Goal: Information Seeking & Learning: Find specific fact

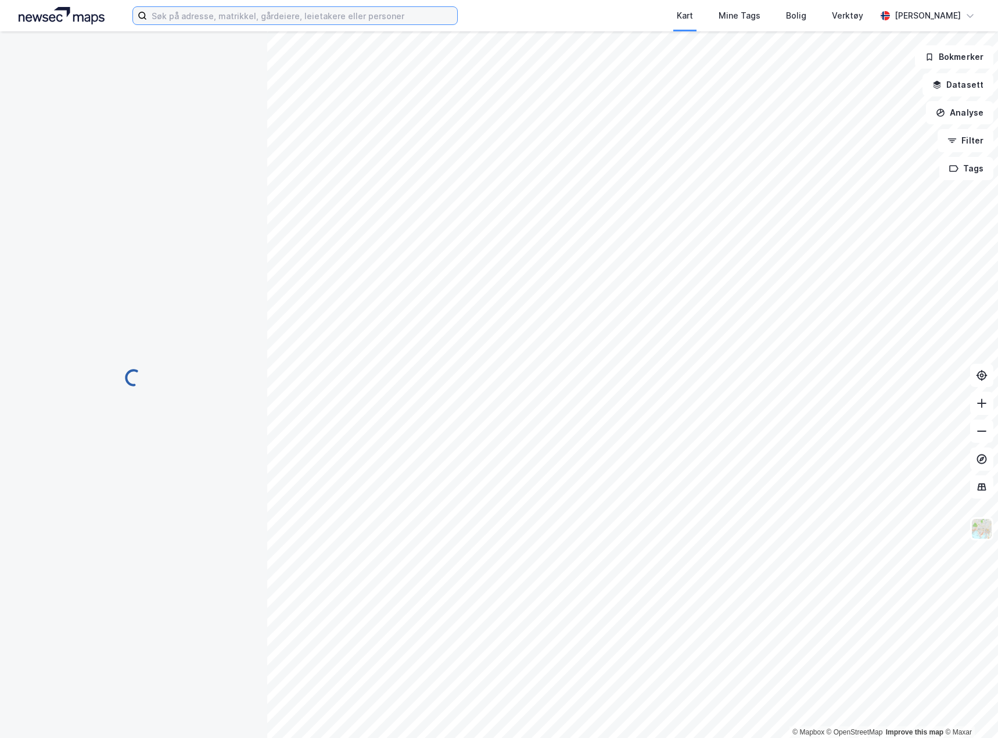
click at [339, 15] on input at bounding box center [302, 15] width 310 height 17
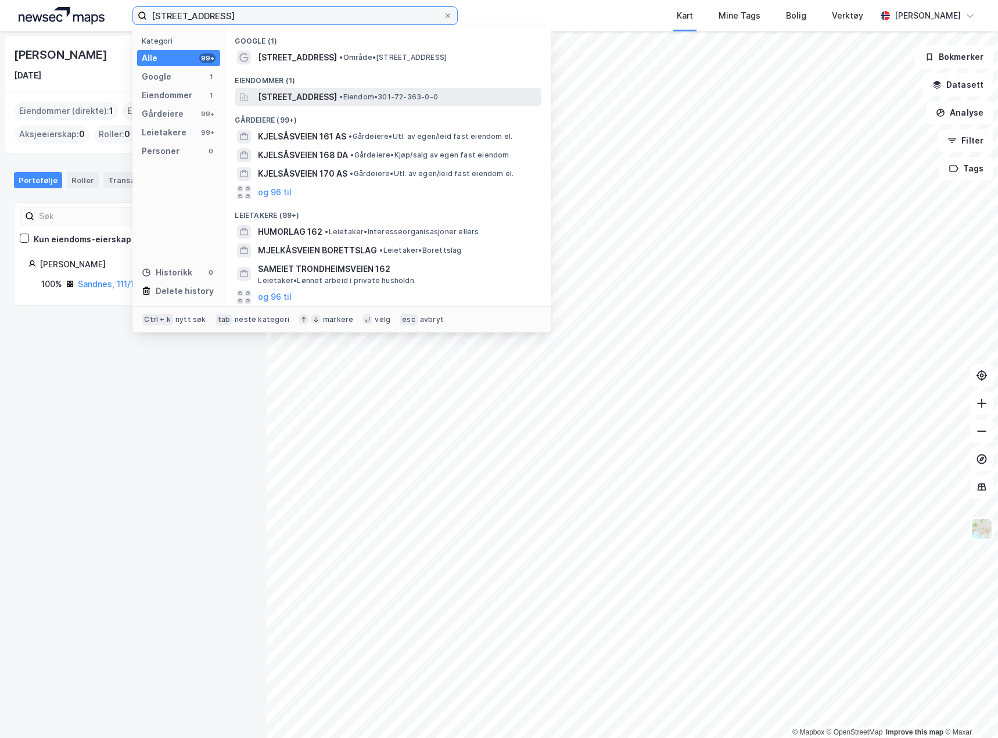
type input "[STREET_ADDRESS]"
click at [314, 97] on span "[STREET_ADDRESS]" at bounding box center [297, 97] width 79 height 14
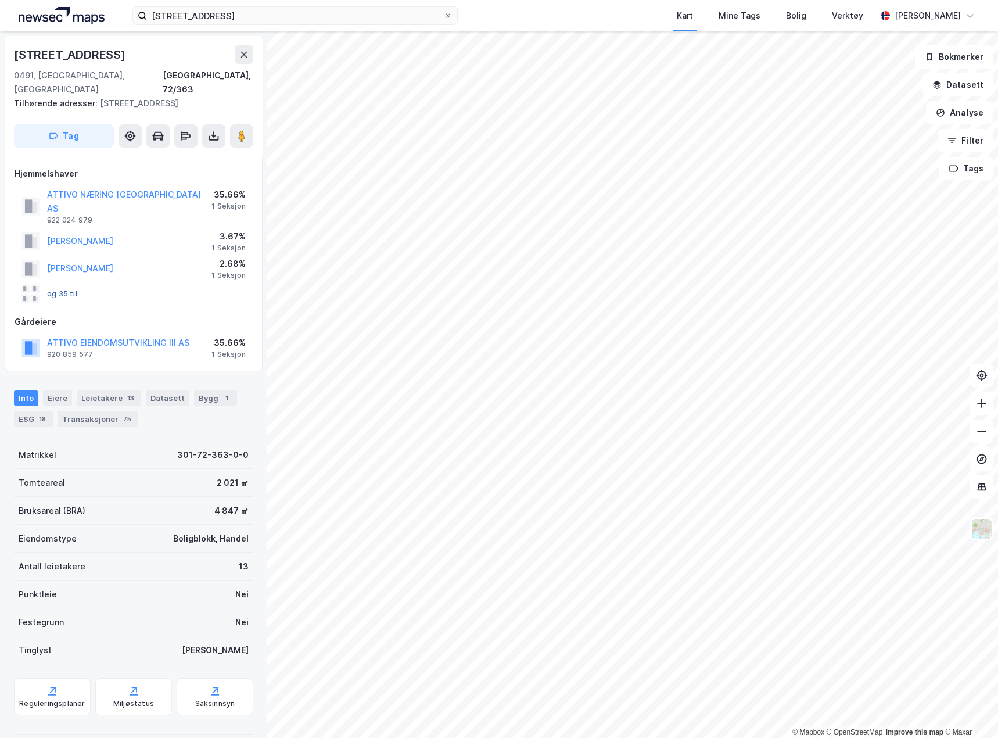
click at [0, 0] on button "og 35 til" at bounding box center [0, 0] width 0 height 0
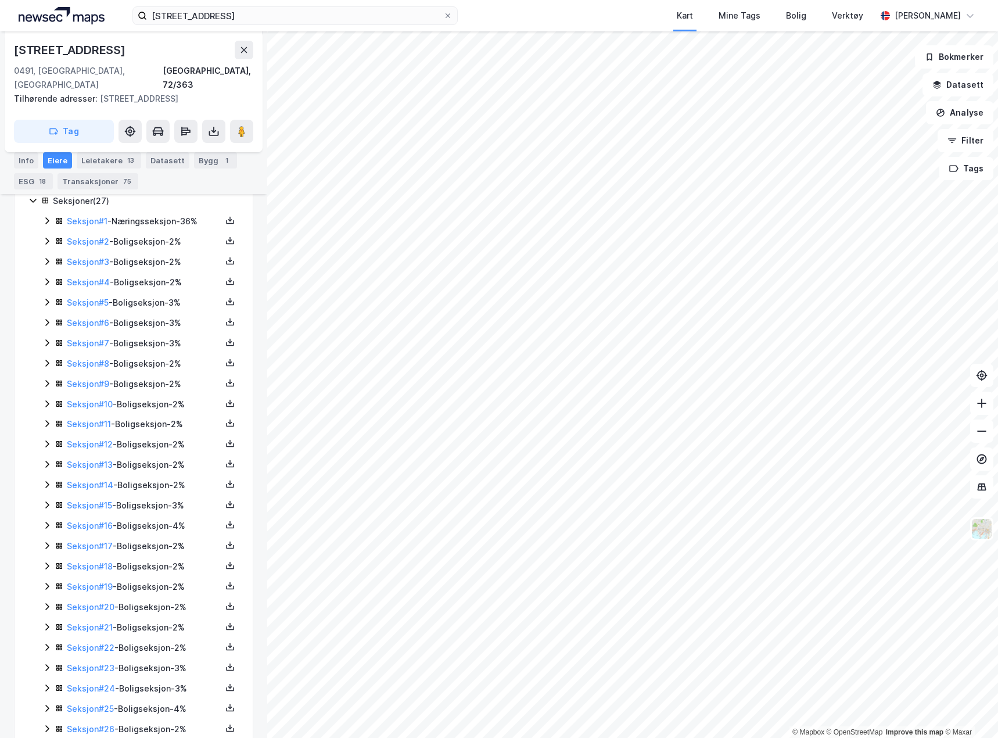
scroll to position [317, 0]
click at [48, 462] on icon at bounding box center [46, 465] width 3 height 7
click at [48, 460] on icon at bounding box center [46, 464] width 9 height 9
click at [48, 442] on icon at bounding box center [46, 445] width 3 height 7
click at [48, 443] on icon at bounding box center [47, 445] width 6 height 4
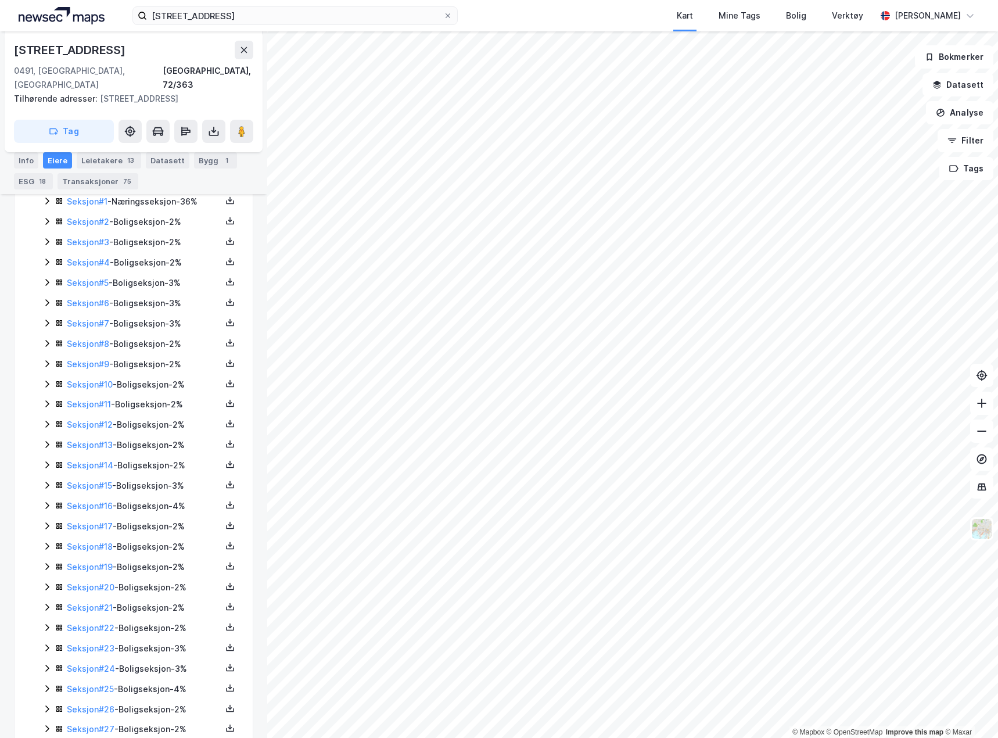
click at [51, 419] on icon at bounding box center [46, 423] width 9 height 9
click at [46, 399] on icon at bounding box center [46, 403] width 9 height 9
click at [45, 521] on icon at bounding box center [46, 525] width 9 height 9
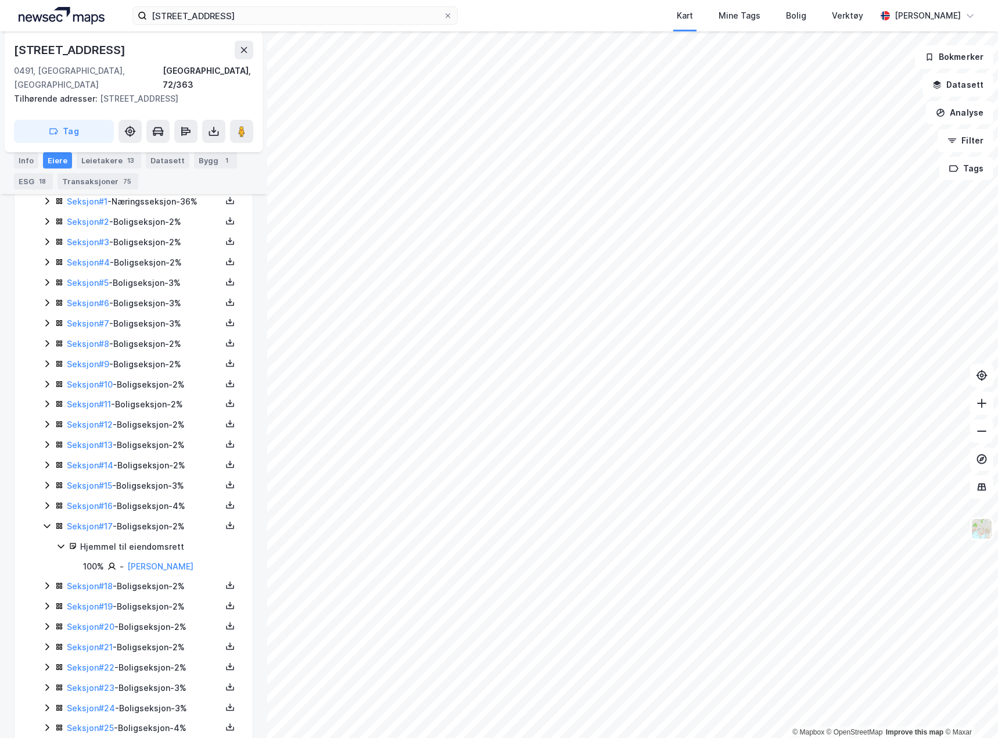
click at [45, 521] on icon at bounding box center [46, 525] width 9 height 9
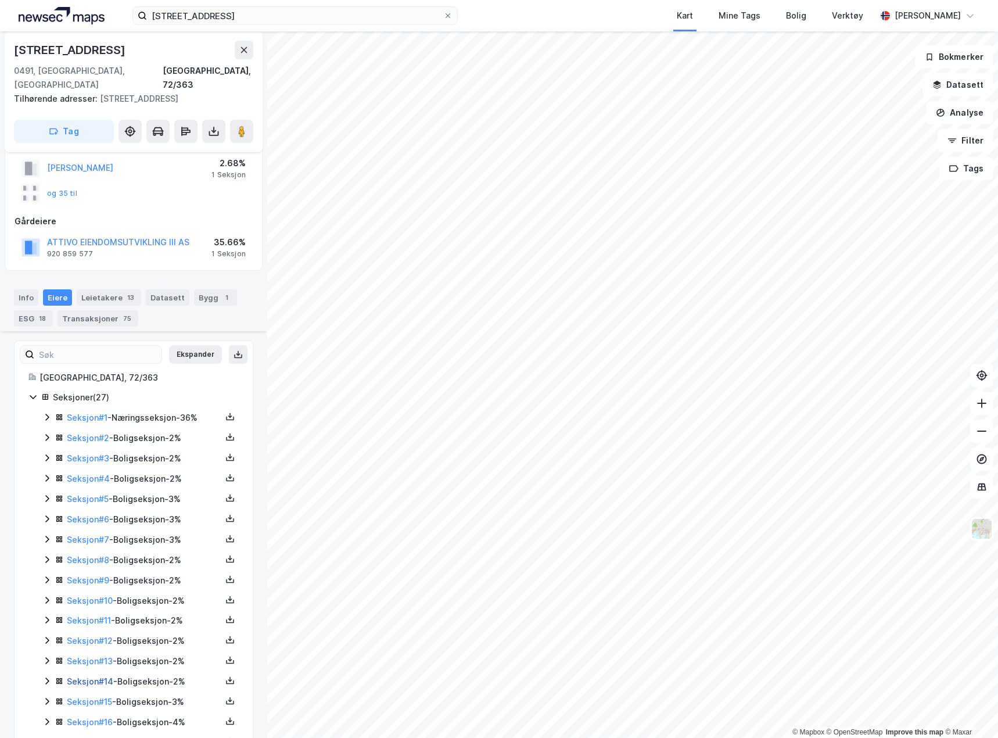
scroll to position [0, 0]
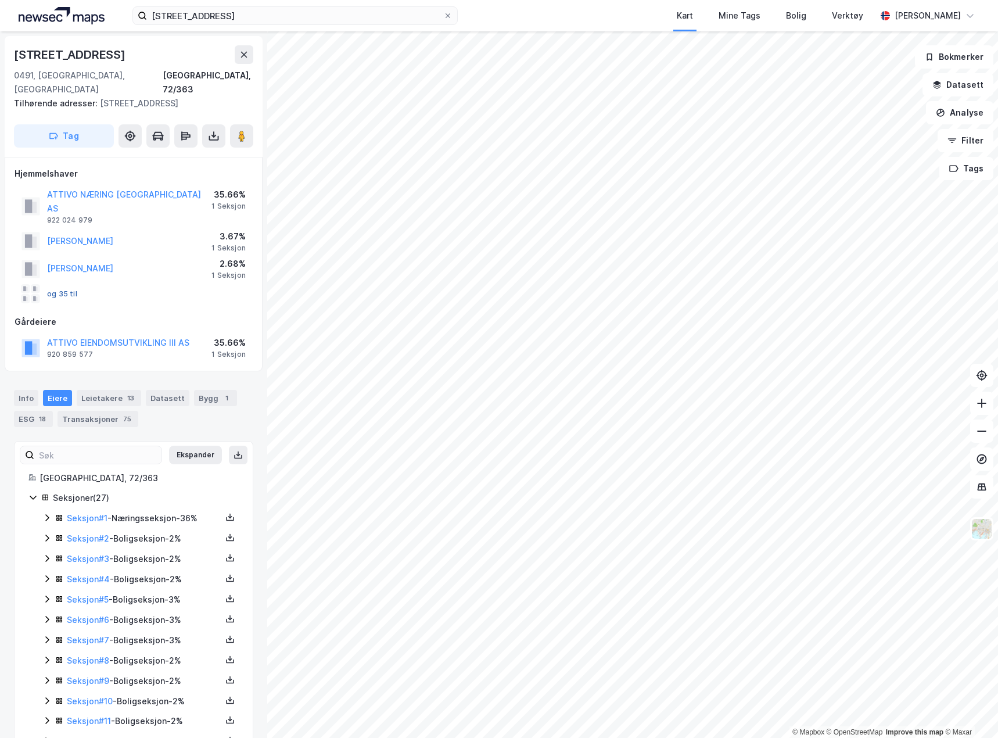
click at [0, 0] on button "og 35 til" at bounding box center [0, 0] width 0 height 0
click at [0, 0] on button "ATTIVO NÆRING [GEOGRAPHIC_DATA] AS" at bounding box center [0, 0] width 0 height 0
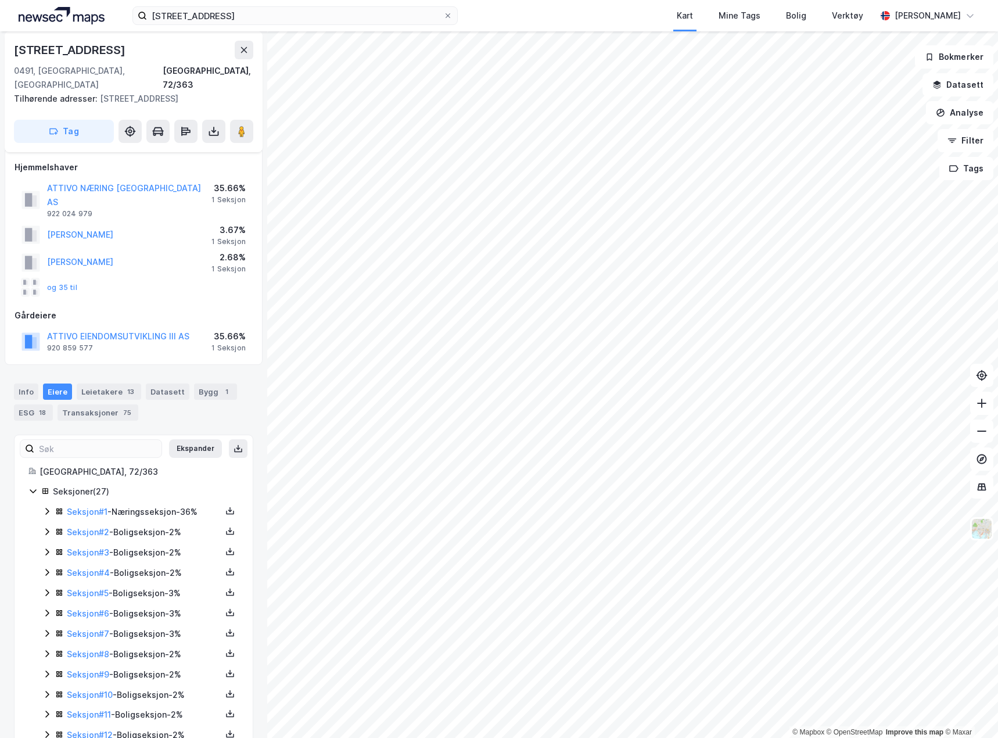
scroll to position [181, 0]
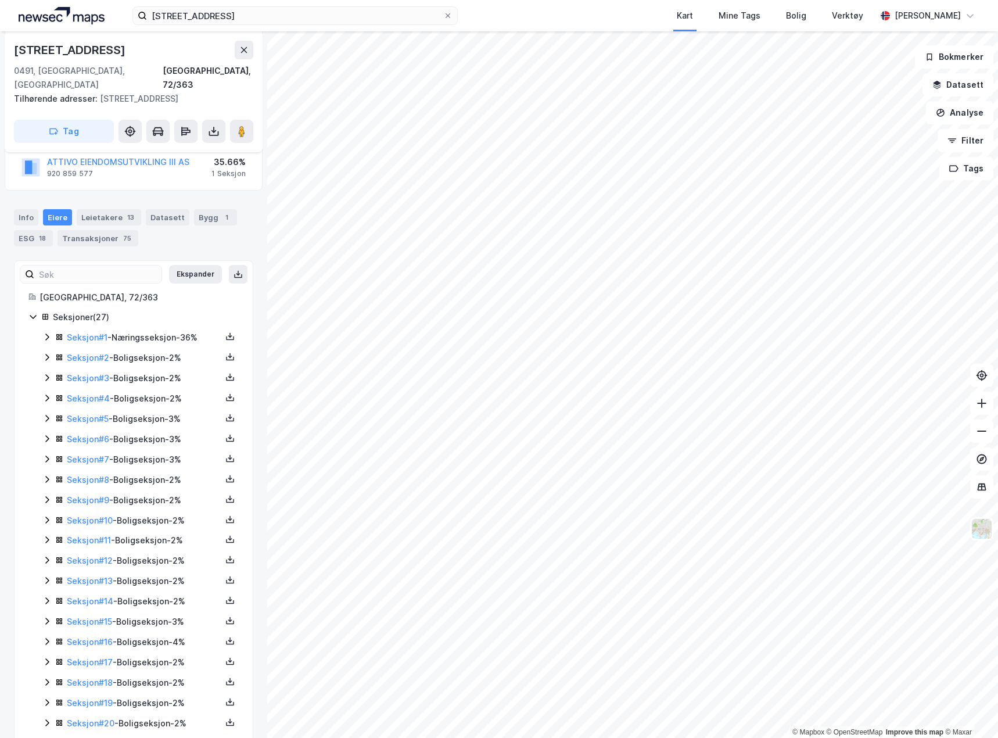
click at [52, 331] on div "Seksjon # 1 - Næringsseksjon - 36%" at bounding box center [140, 338] width 196 height 15
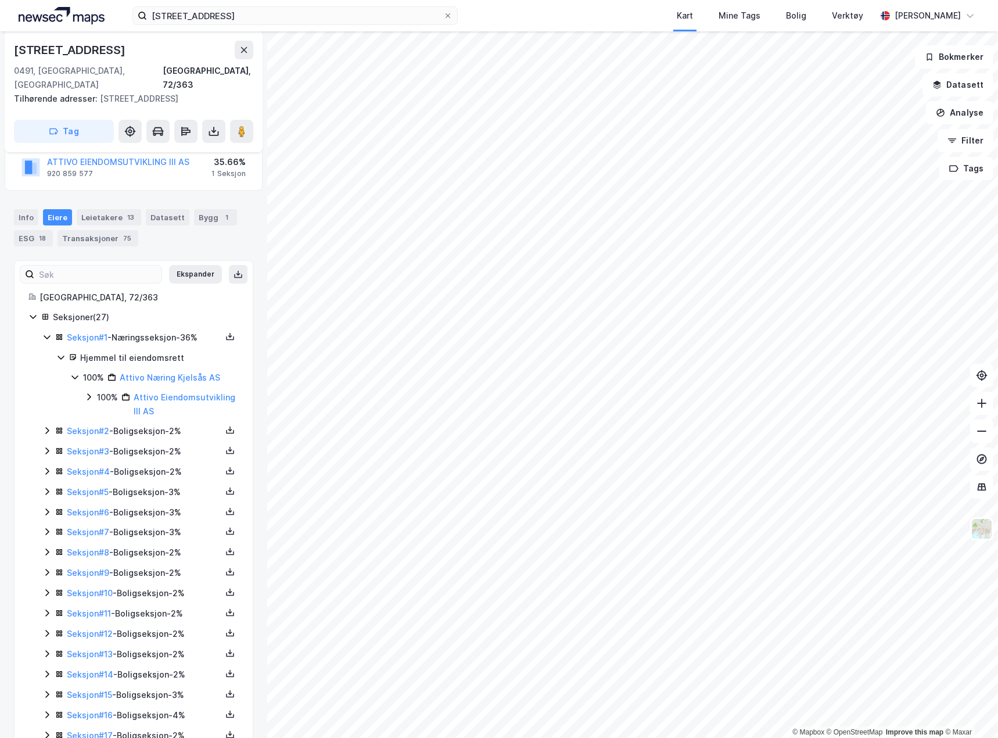
click at [46, 446] on icon at bounding box center [46, 450] width 9 height 9
click at [45, 446] on icon at bounding box center [46, 450] width 9 height 9
